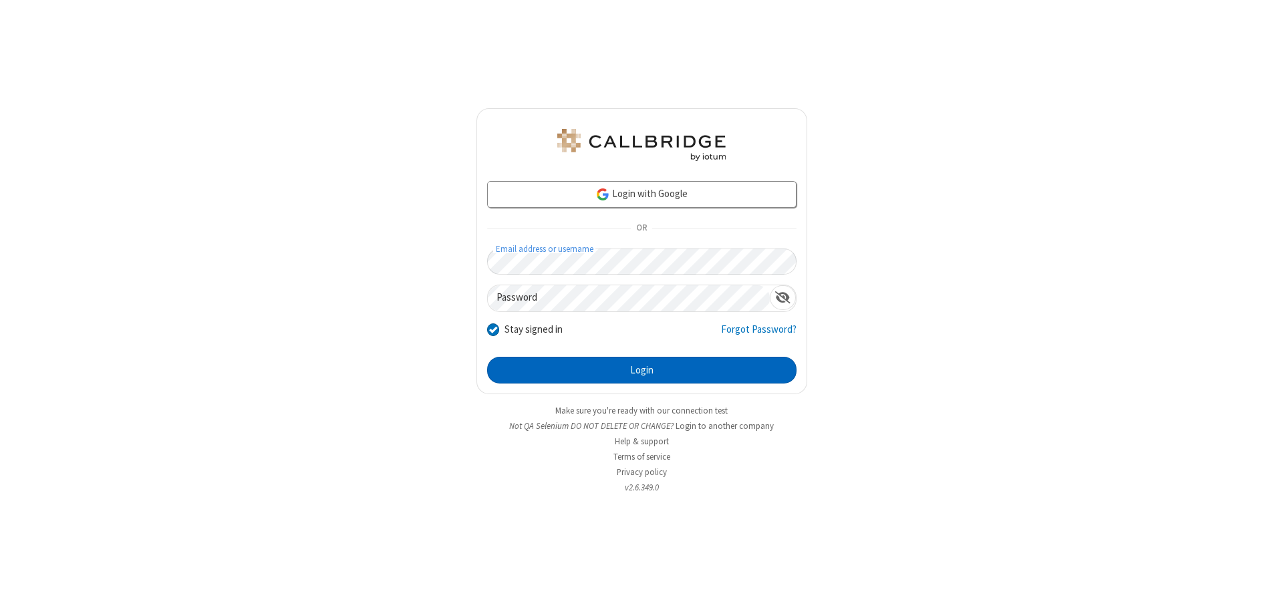
click at [642, 370] on button "Login" at bounding box center [641, 370] width 309 height 27
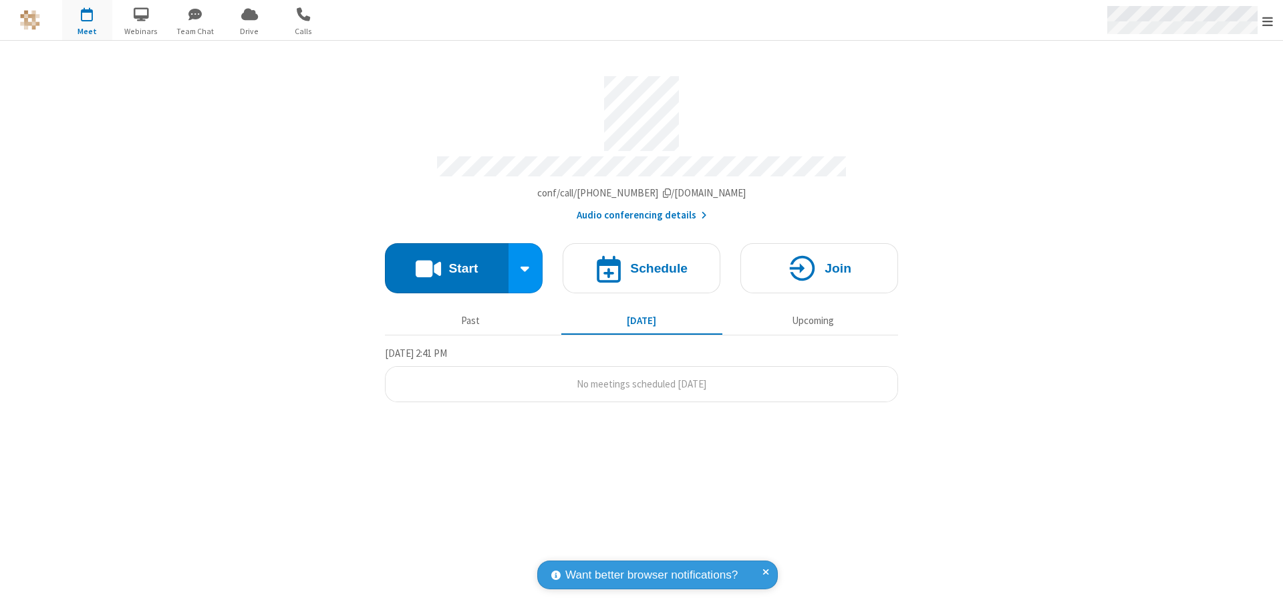
click at [1268, 21] on span "Open menu" at bounding box center [1268, 21] width 11 height 13
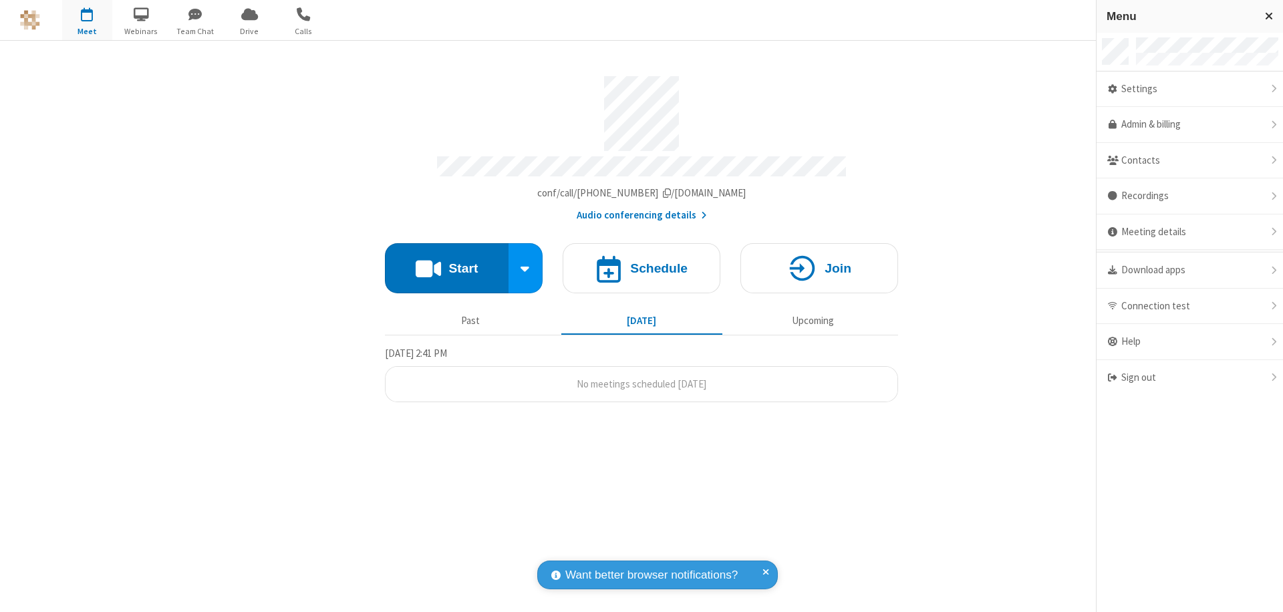
click at [1197, 89] on div "Settings" at bounding box center [1190, 90] width 187 height 36
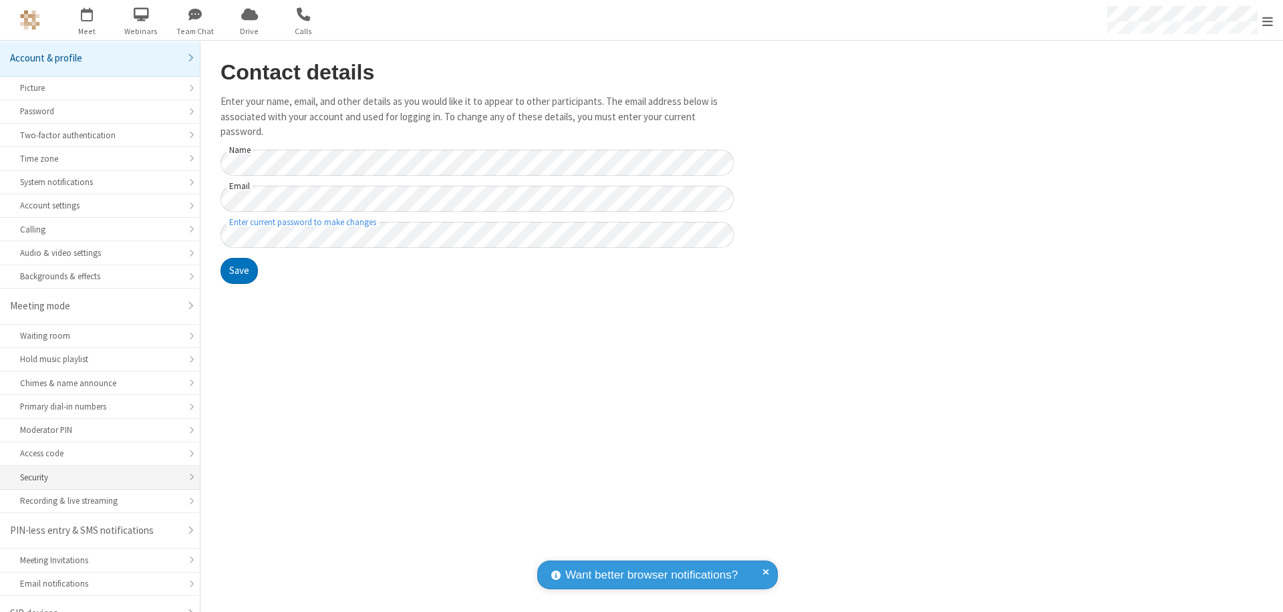
click at [95, 471] on div "Security" at bounding box center [100, 477] width 160 height 13
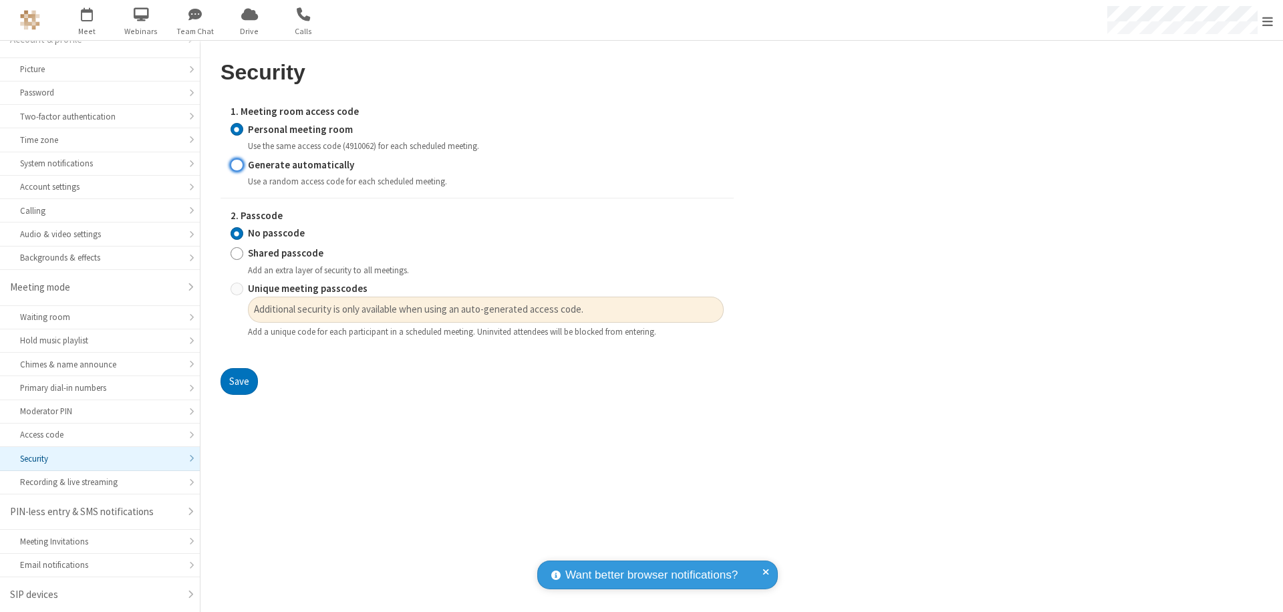
click at [237, 164] on input "Generate automatically" at bounding box center [237, 165] width 13 height 14
radio input "true"
click at [237, 233] on input "No passcode" at bounding box center [237, 234] width 13 height 14
click at [239, 368] on button "Save" at bounding box center [239, 381] width 37 height 27
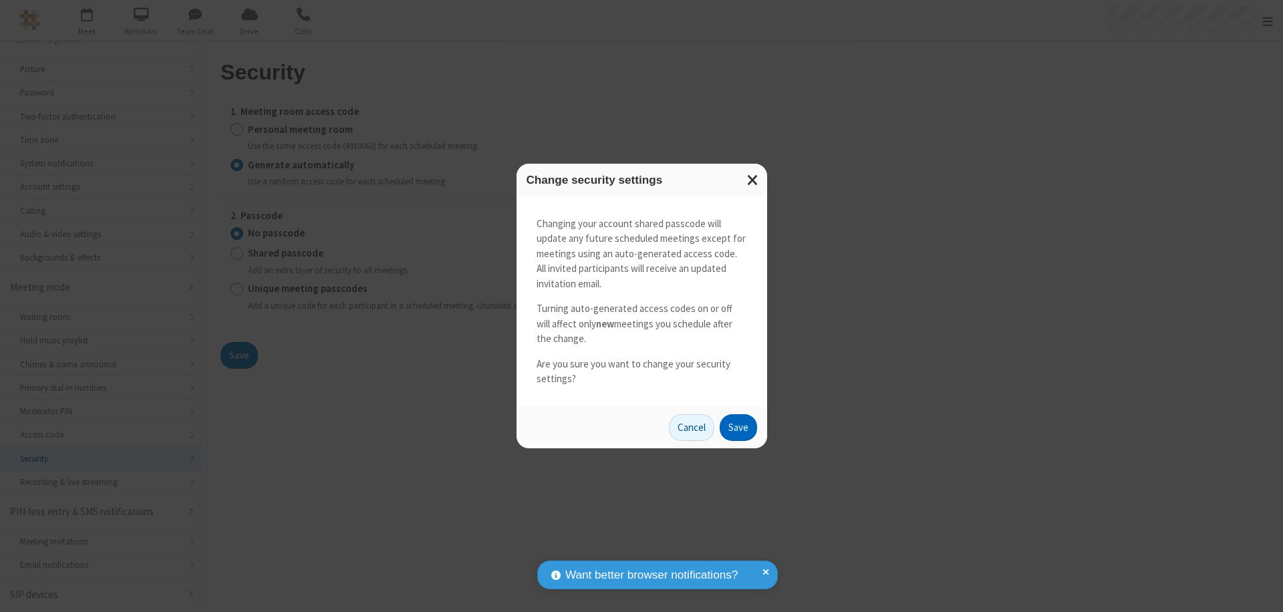
click at [738, 427] on button "Save" at bounding box center [738, 427] width 37 height 27
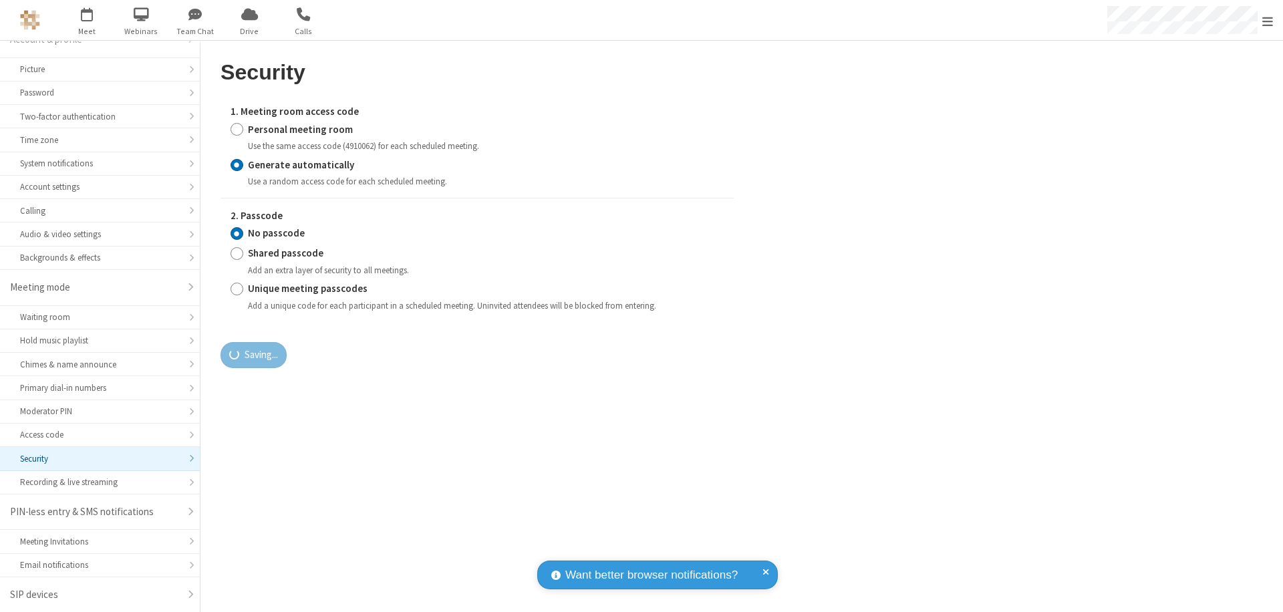
click at [1268, 21] on span "Open menu" at bounding box center [1268, 21] width 11 height 13
click at [87, 20] on span "button" at bounding box center [87, 14] width 50 height 23
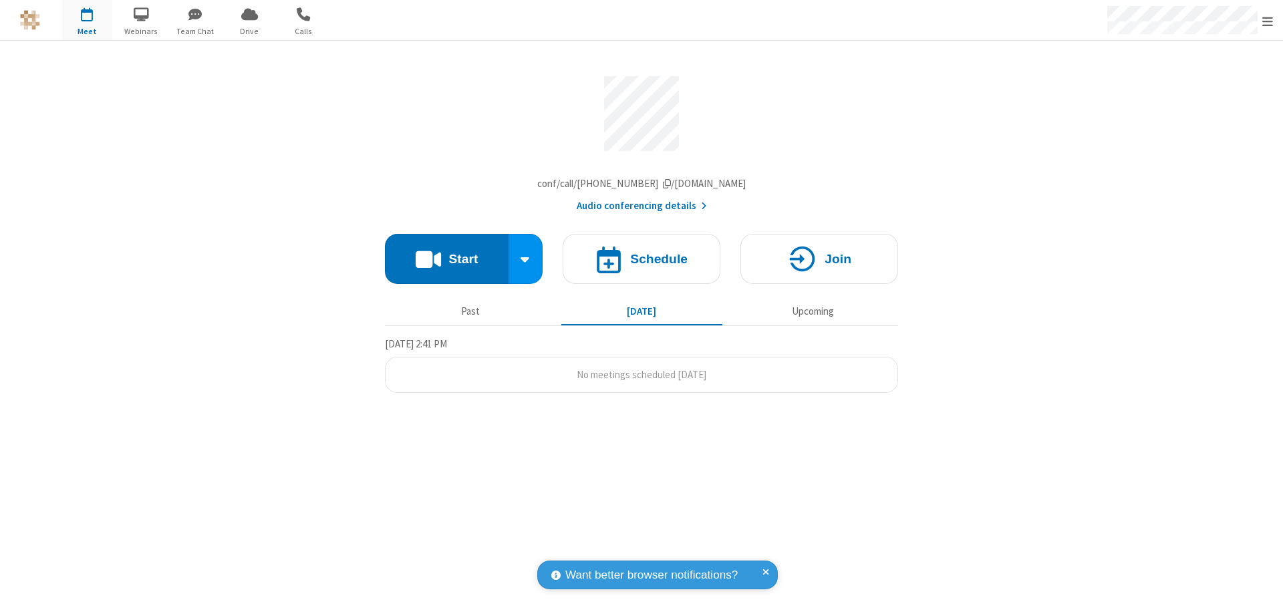
click at [642, 262] on h4 "Schedule" at bounding box center [658, 259] width 57 height 13
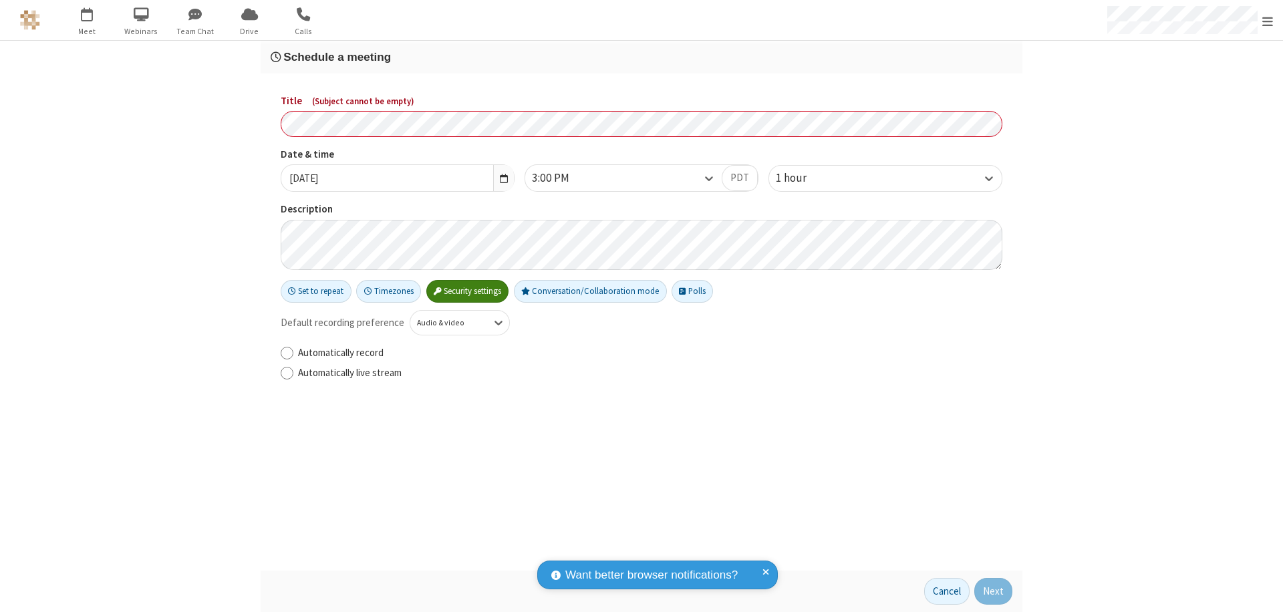
click at [642, 57] on h3 "Schedule a meeting" at bounding box center [642, 57] width 742 height 13
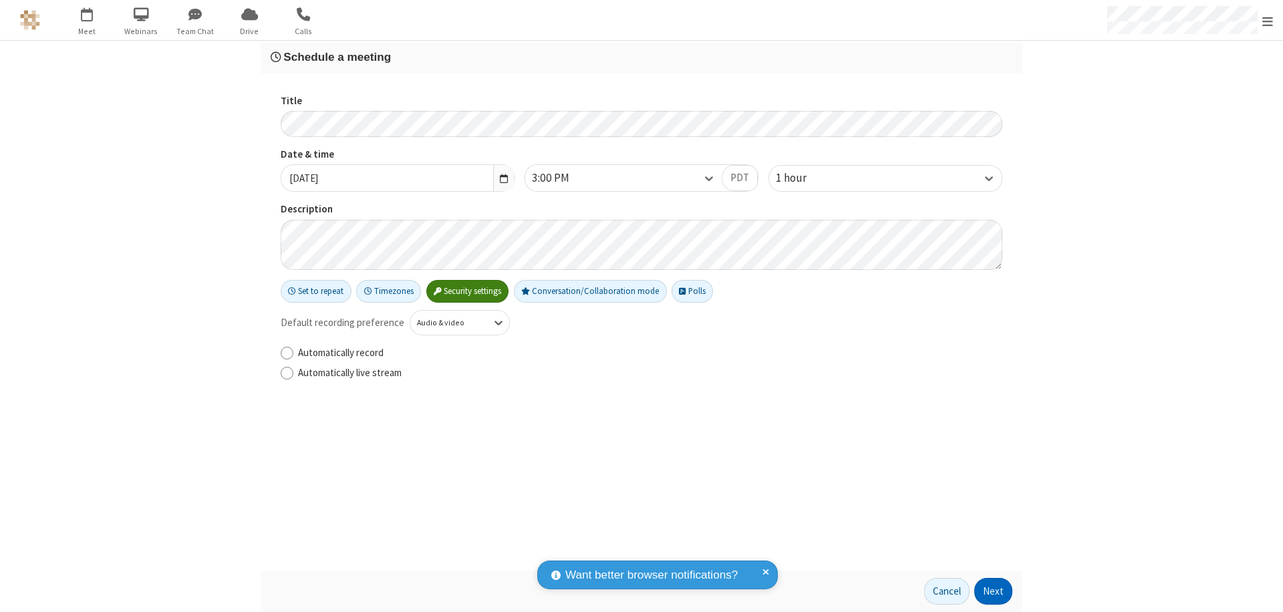
click at [994, 592] on button "Next" at bounding box center [994, 591] width 38 height 27
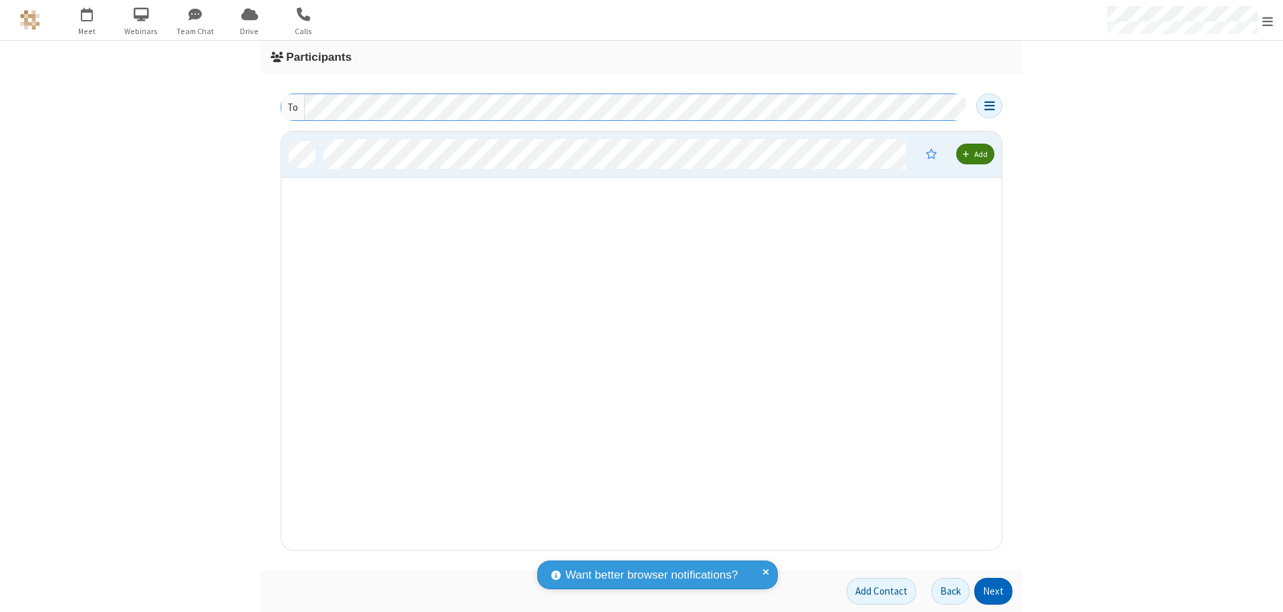
click at [994, 592] on button "Next" at bounding box center [994, 591] width 38 height 27
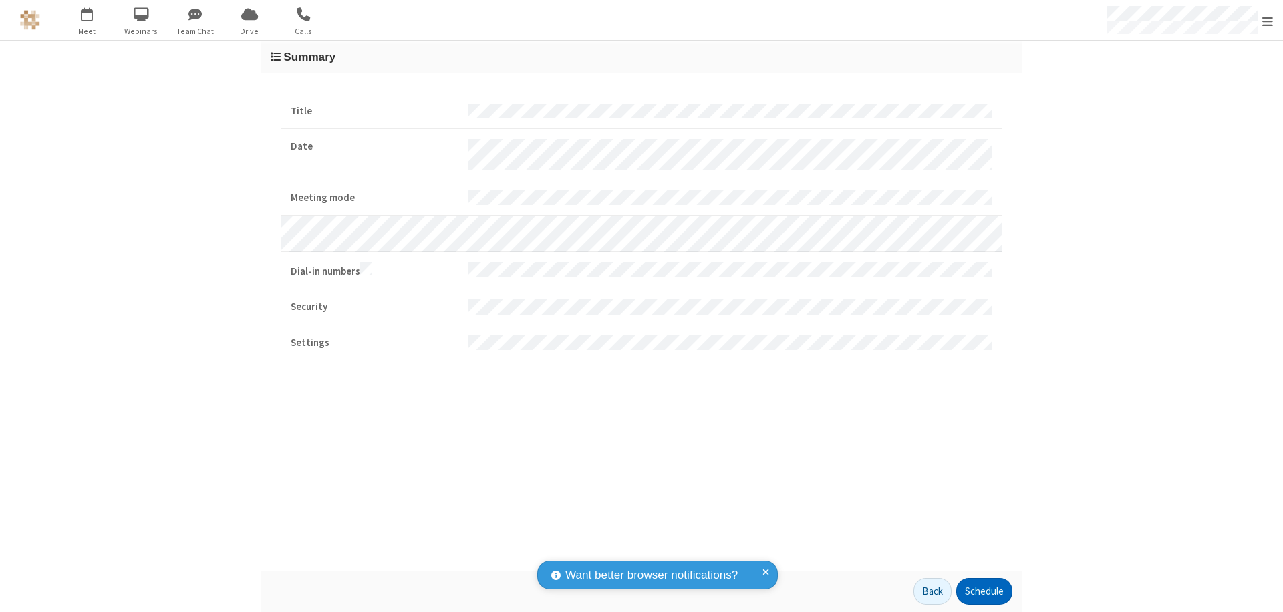
click at [984, 592] on button "Schedule" at bounding box center [985, 591] width 56 height 27
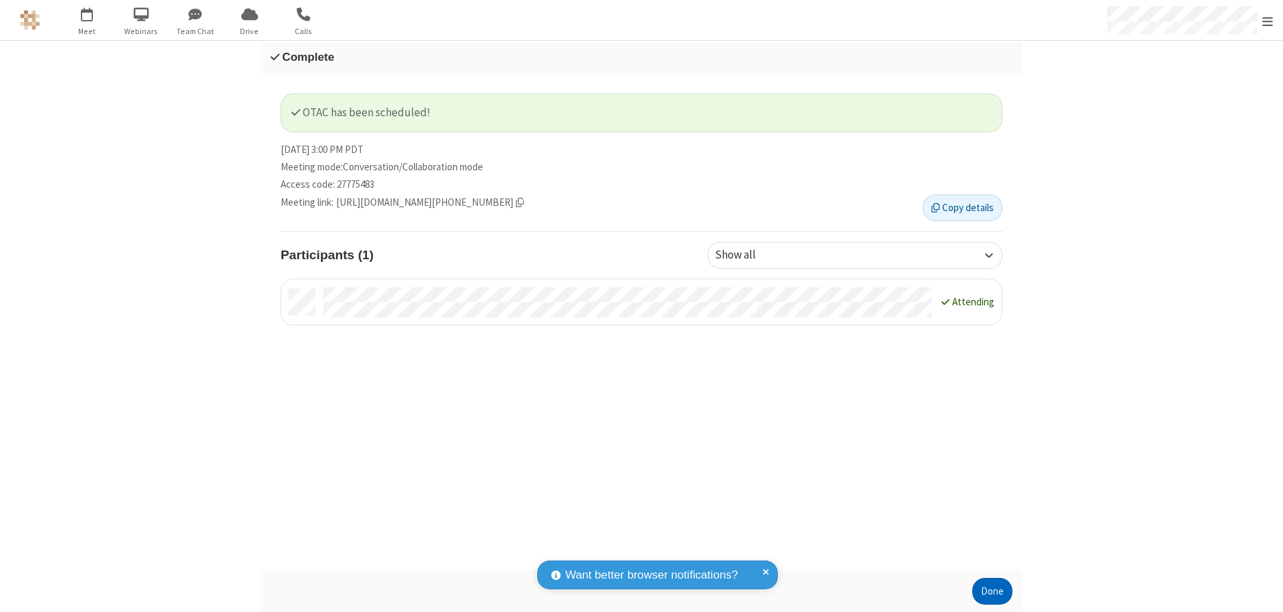
click at [993, 592] on button "Done" at bounding box center [993, 591] width 40 height 27
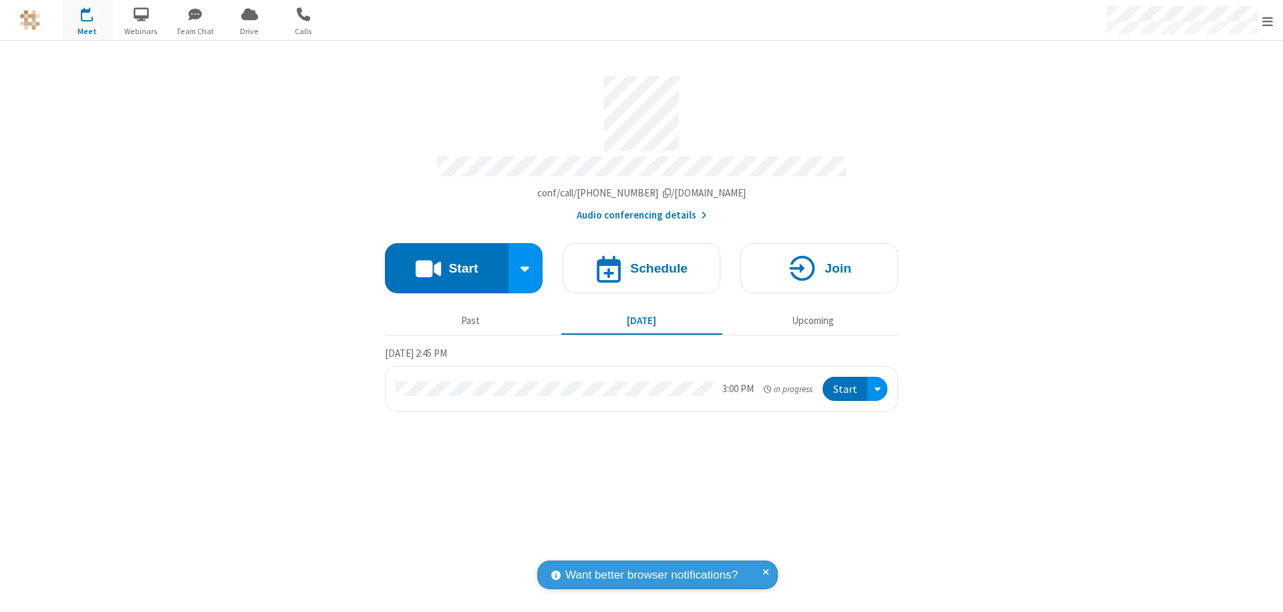
click at [846, 383] on button "Start" at bounding box center [845, 389] width 45 height 25
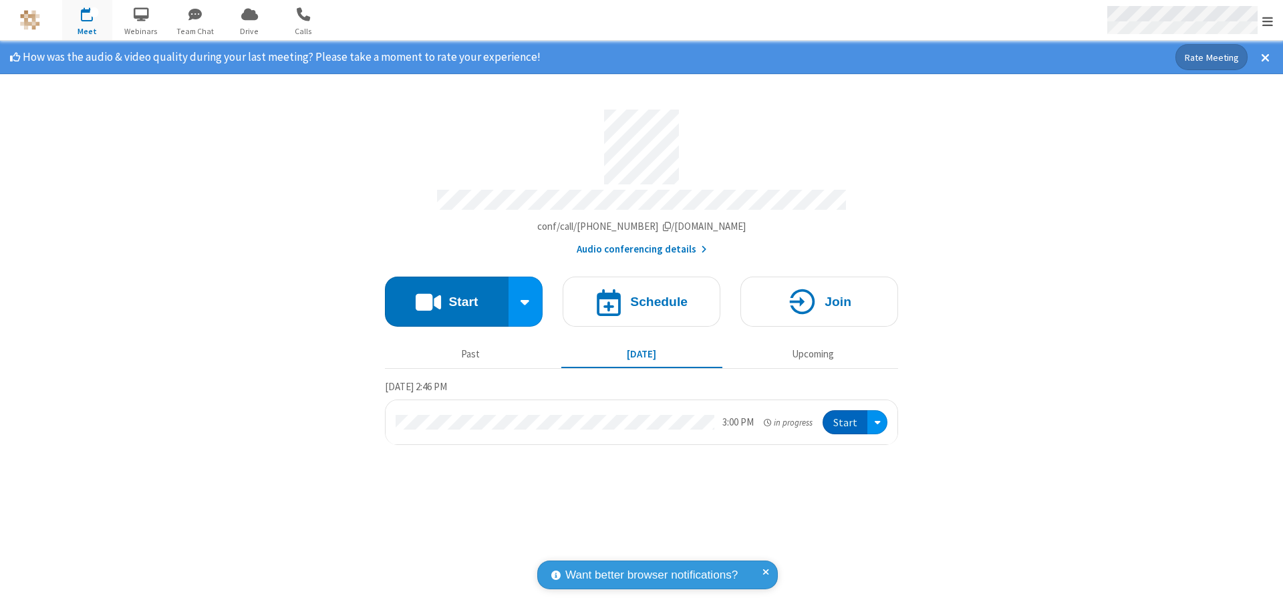
click at [1268, 21] on span "Open menu" at bounding box center [1268, 21] width 11 height 13
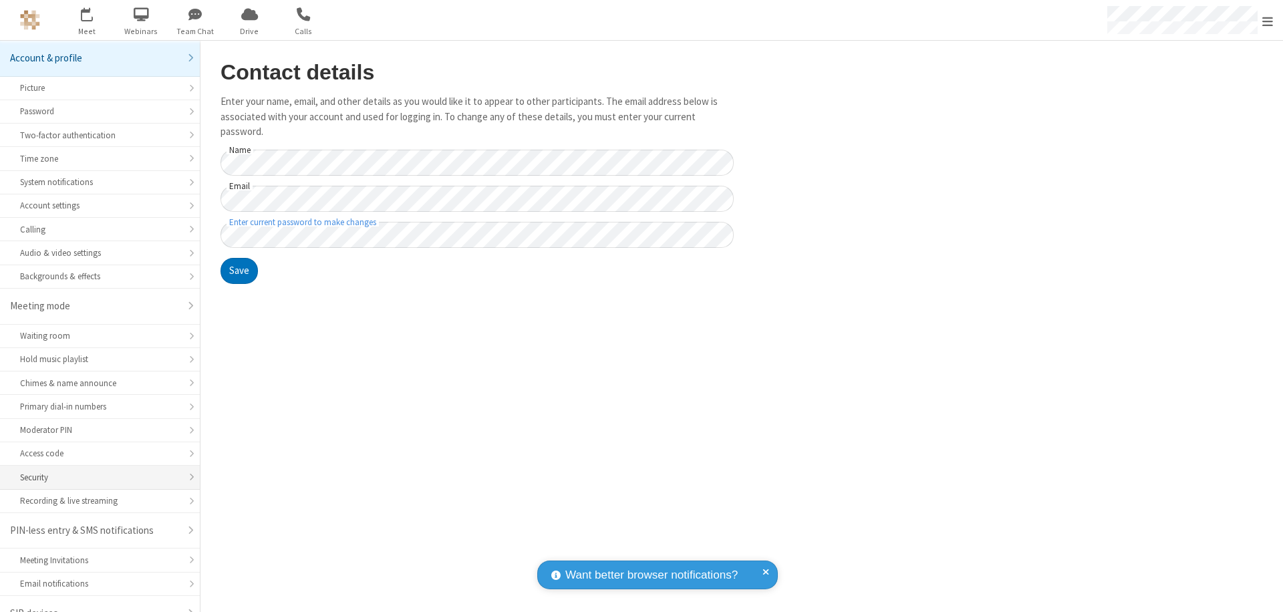
click at [95, 471] on div "Security" at bounding box center [100, 477] width 160 height 13
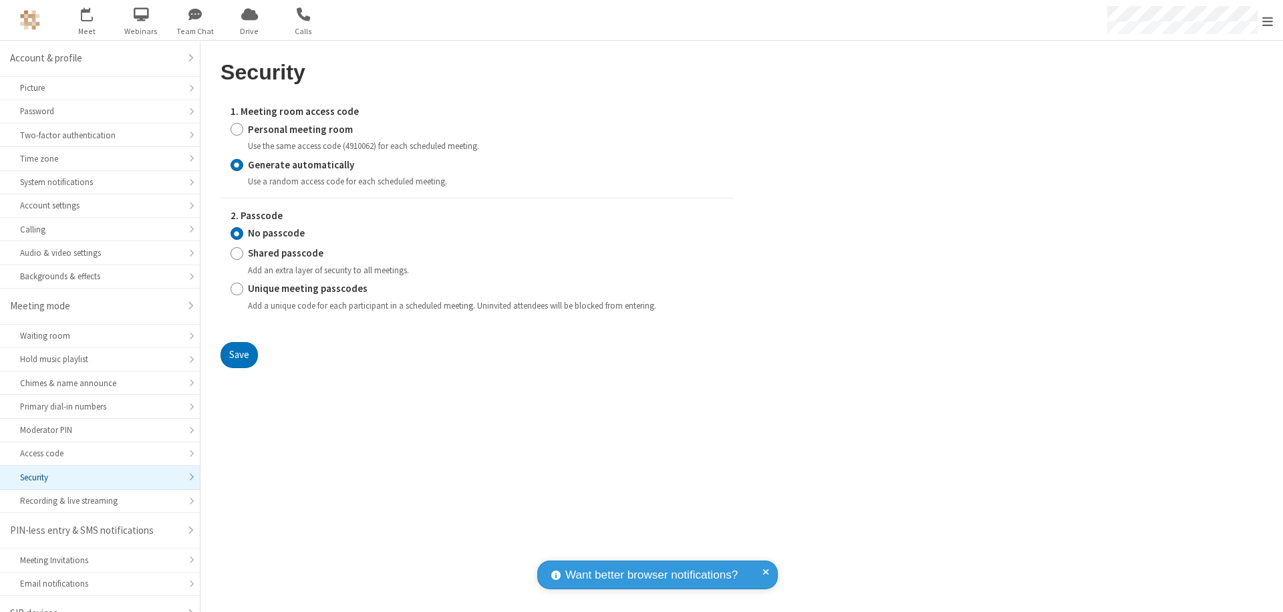
scroll to position [19, 0]
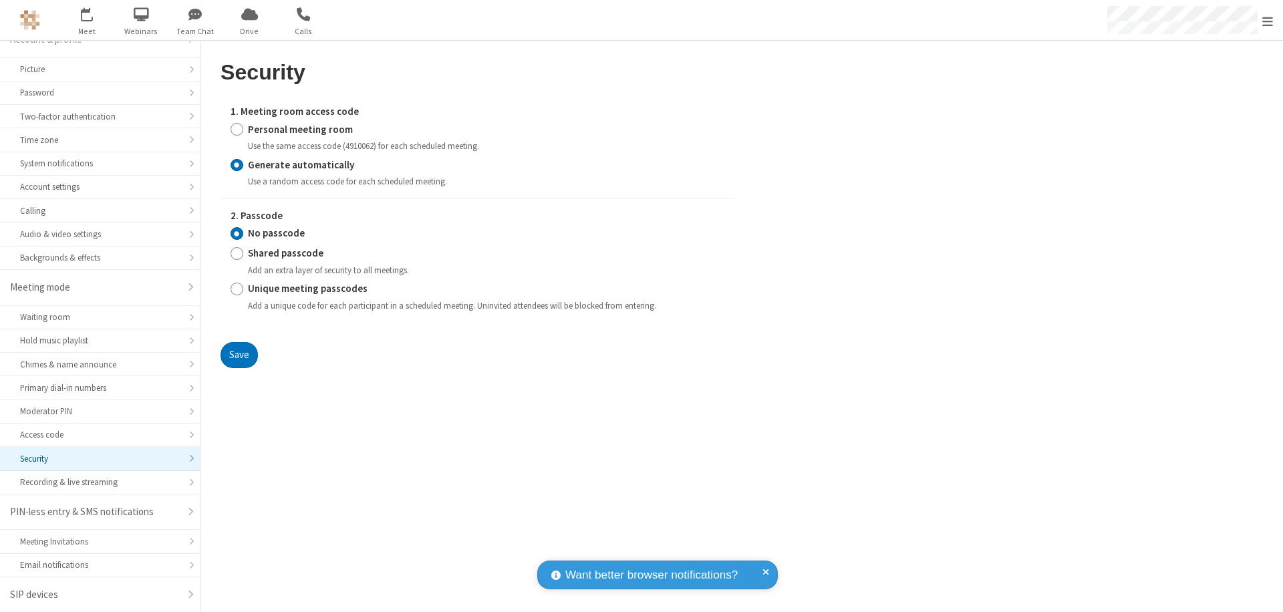
click at [237, 129] on input "Personal meeting room" at bounding box center [237, 129] width 13 height 14
radio input "true"
click at [237, 233] on input "No passcode" at bounding box center [237, 234] width 13 height 14
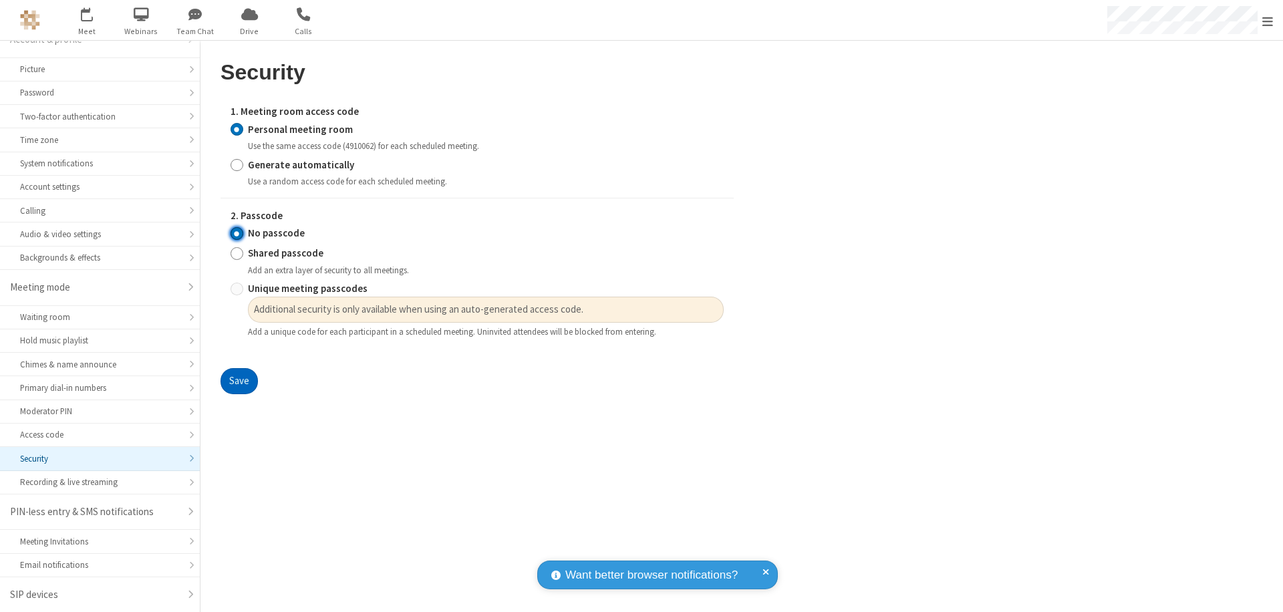
click at [239, 382] on button "Save" at bounding box center [239, 381] width 37 height 27
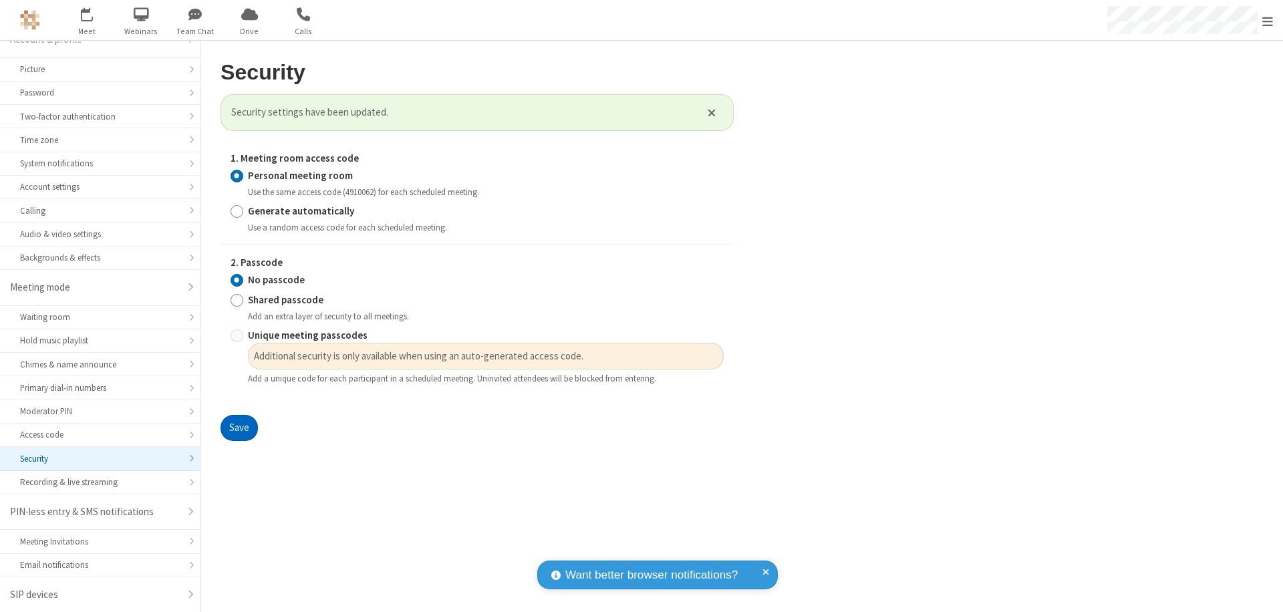
click at [1268, 20] on span "Open menu" at bounding box center [1268, 21] width 11 height 13
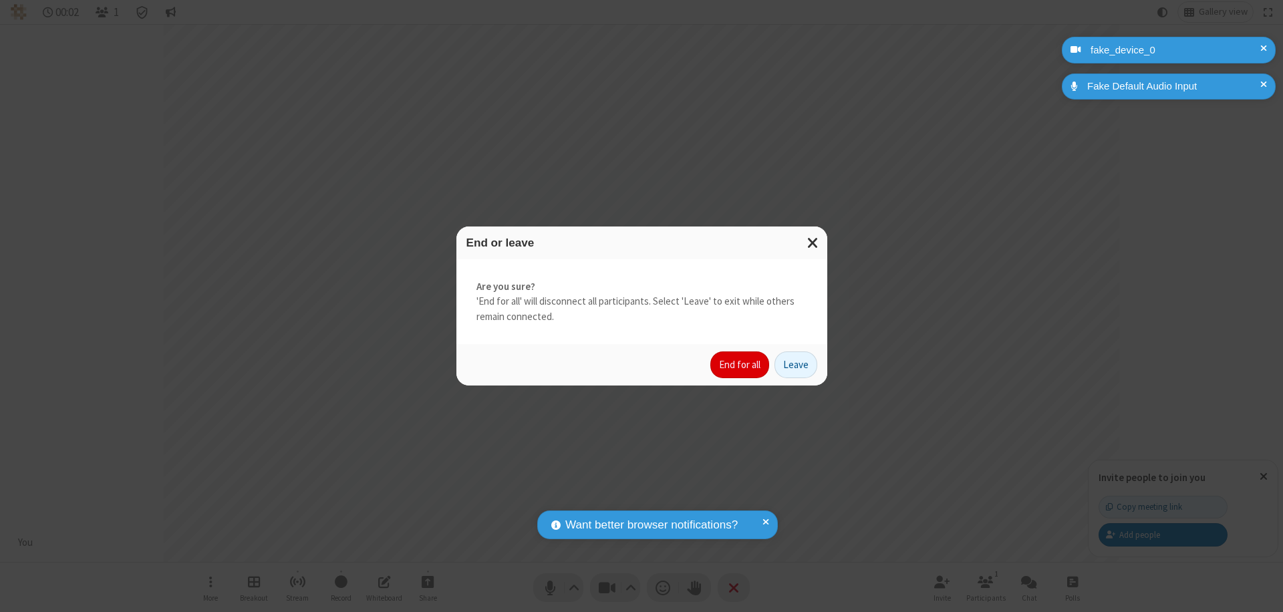
click at [741, 365] on button "End for all" at bounding box center [740, 365] width 59 height 27
